Goal: Information Seeking & Learning: Understand process/instructions

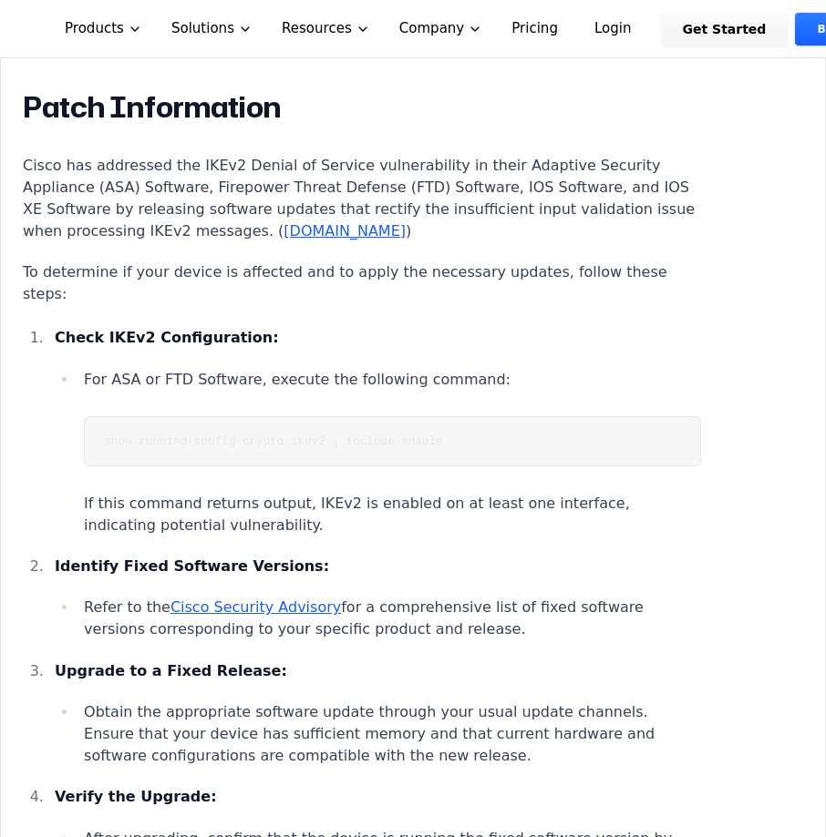
scroll to position [2369, 0]
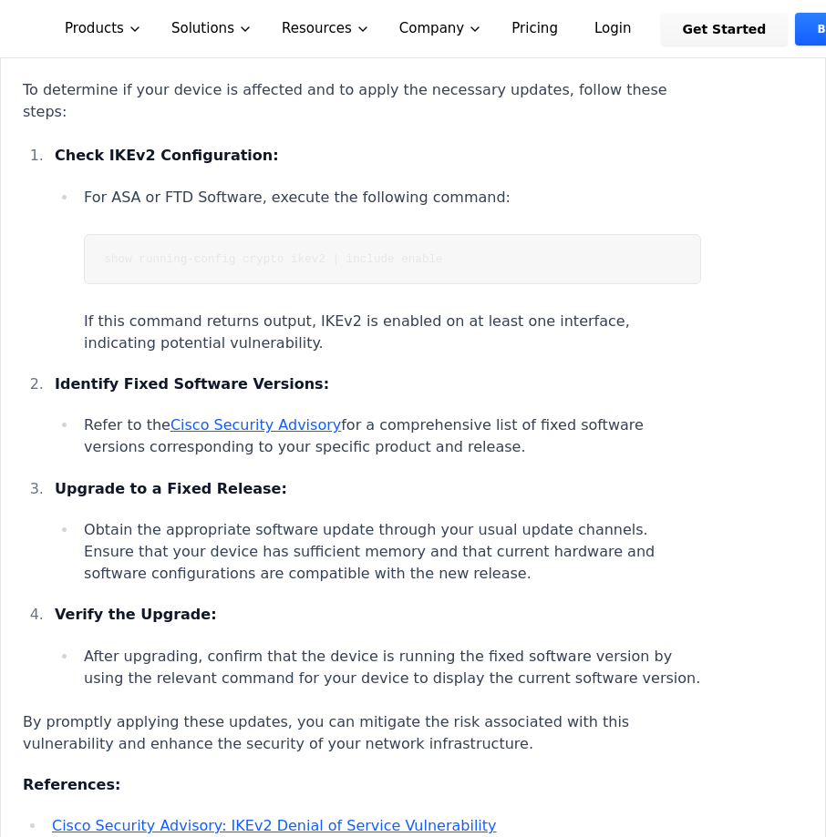
click at [104, 519] on li "Obtain the appropriate software update through your usual update channels. Ensu…" at bounding box center [388, 552] width 623 height 66
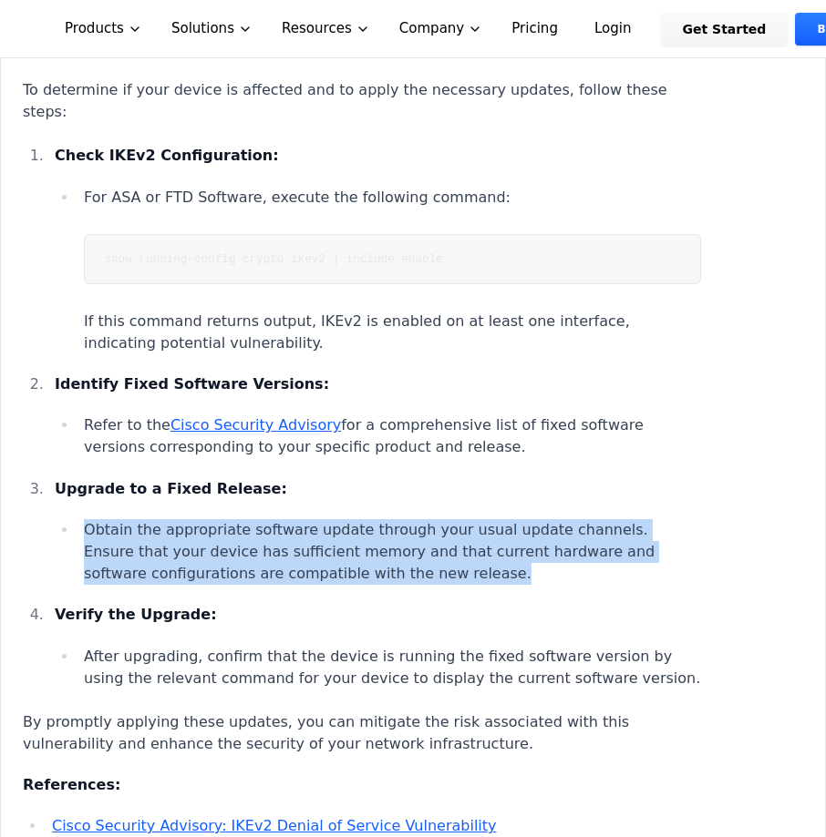
drag, startPoint x: 104, startPoint y: 512, endPoint x: 520, endPoint y: 557, distance: 418.8
click at [520, 557] on li "Obtain the appropriate software update through your usual update channels. Ensu…" at bounding box center [388, 552] width 623 height 66
click at [522, 559] on li "Obtain the appropriate software update through your usual update channels. Ensu…" at bounding box center [388, 552] width 623 height 66
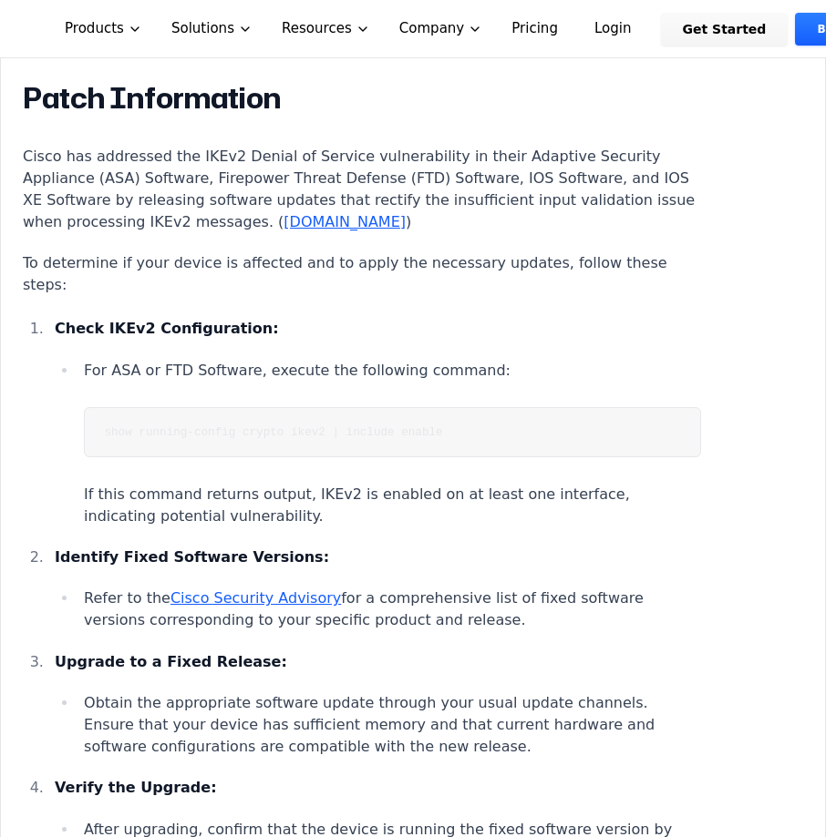
scroll to position [2096, 0]
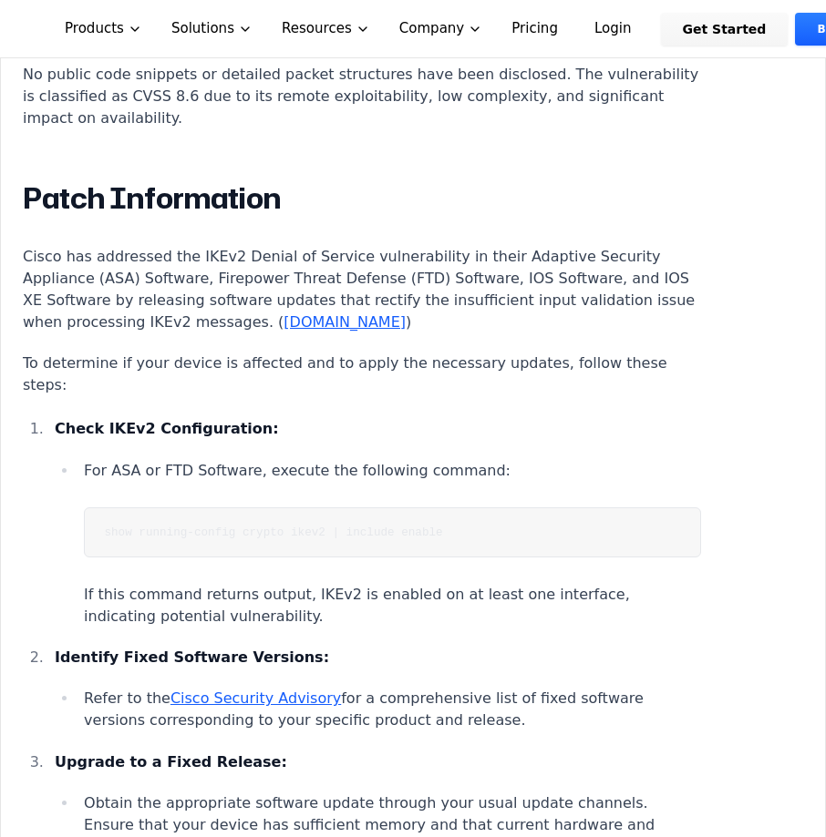
click at [109, 526] on code "show running-config crypto ikev2 | include enable" at bounding box center [273, 533] width 338 height 14
drag, startPoint x: 109, startPoint y: 509, endPoint x: 457, endPoint y: 515, distance: 348.1
click at [457, 515] on pre "show running-config crypto ikev2 | include enable" at bounding box center [392, 533] width 617 height 50
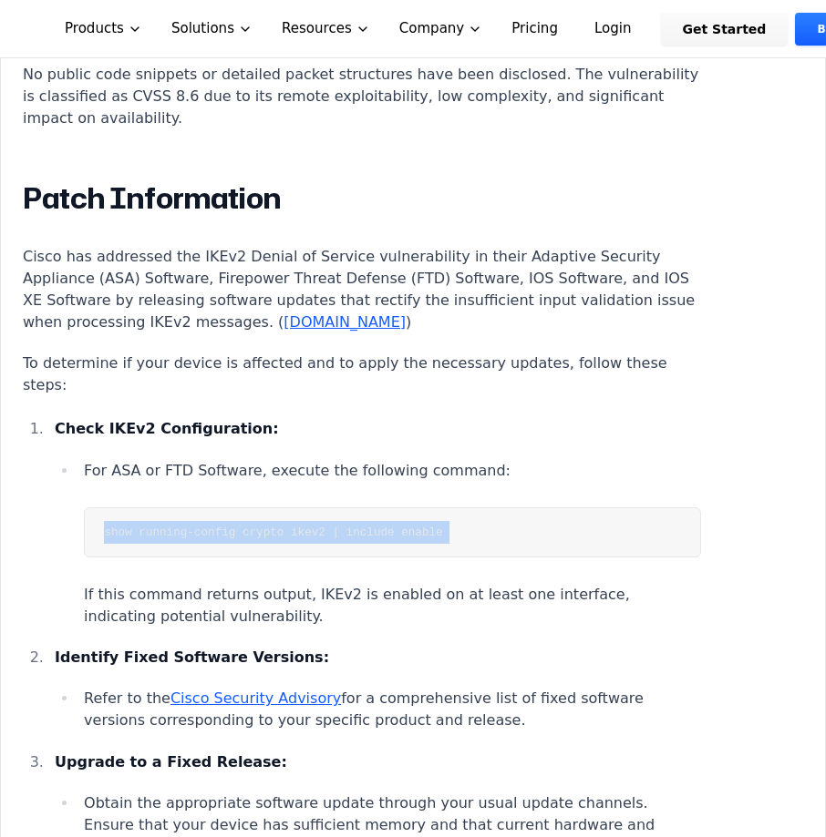
copy li "show running-config crypto ikev2 | include enable"
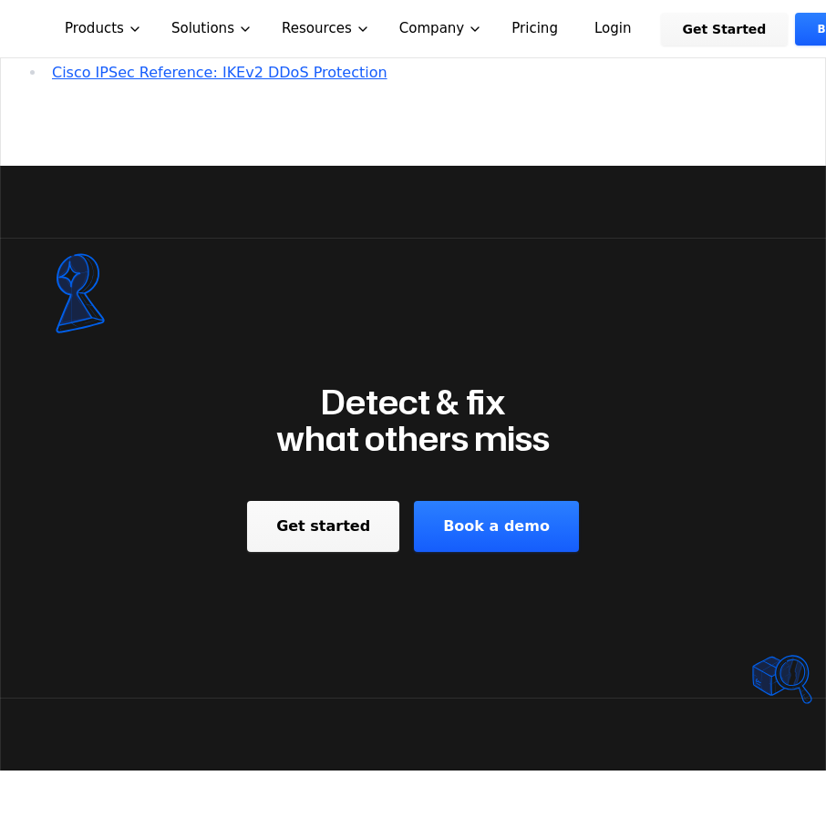
scroll to position [6379, 0]
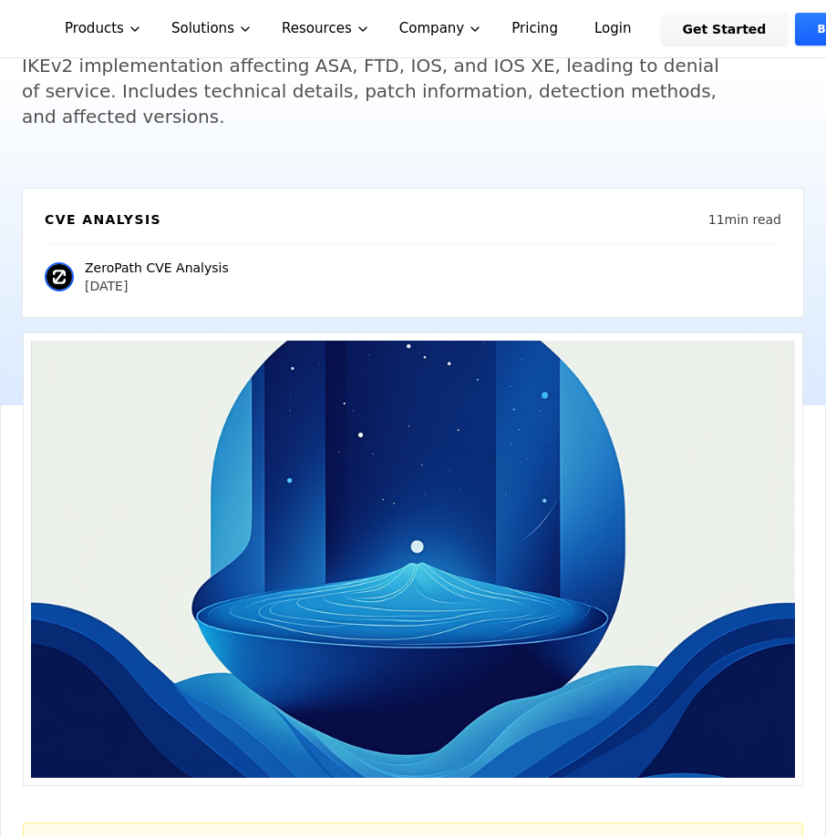
scroll to position [273, 0]
